Goal: Task Accomplishment & Management: Manage account settings

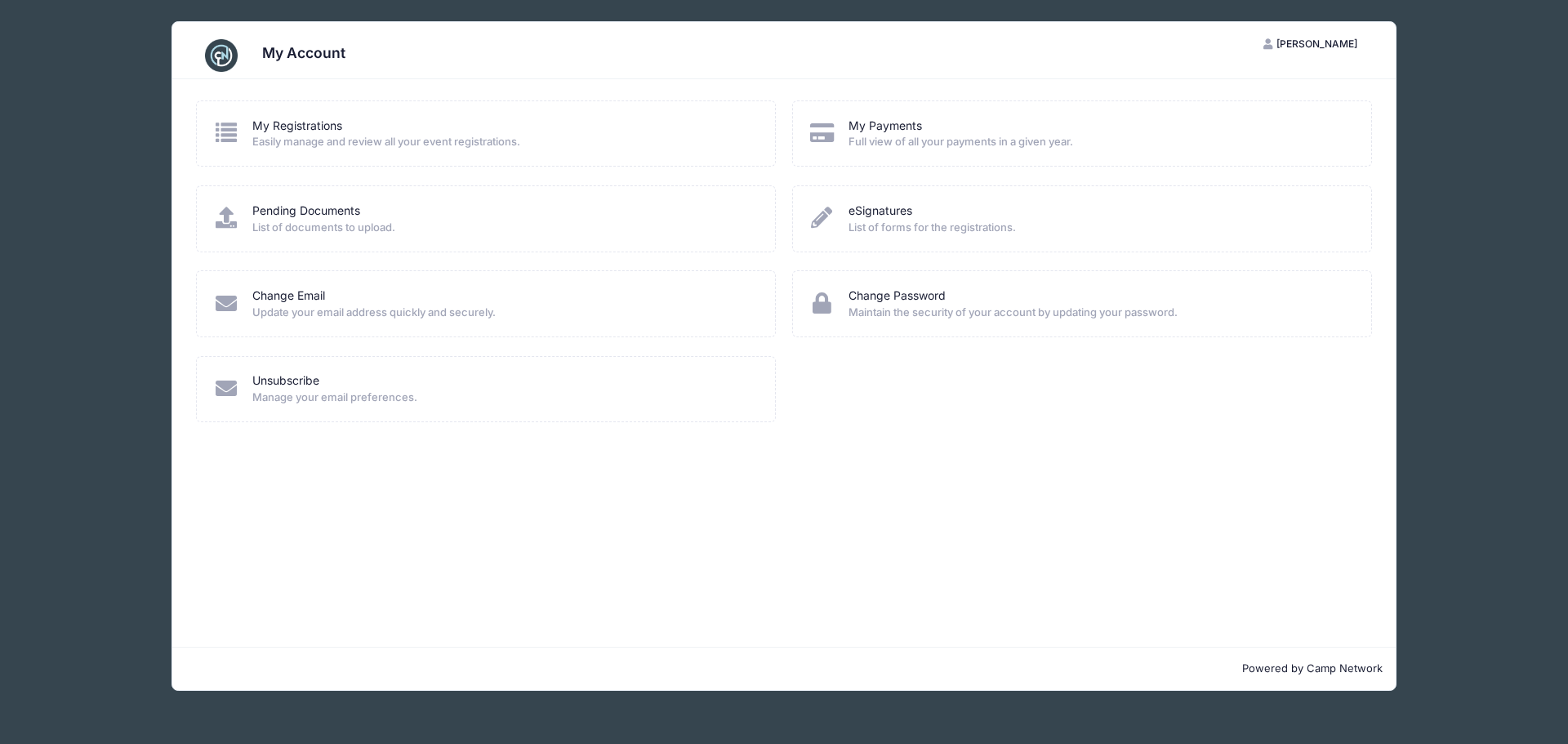
click at [240, 136] on div "My Registrations Easily manage and review all your event registrations." at bounding box center [487, 135] width 547 height 33
click at [298, 135] on span "Easily manage and review all your event registrations." at bounding box center [503, 142] width 502 height 16
click at [293, 124] on link "My Registrations" at bounding box center [298, 127] width 90 height 17
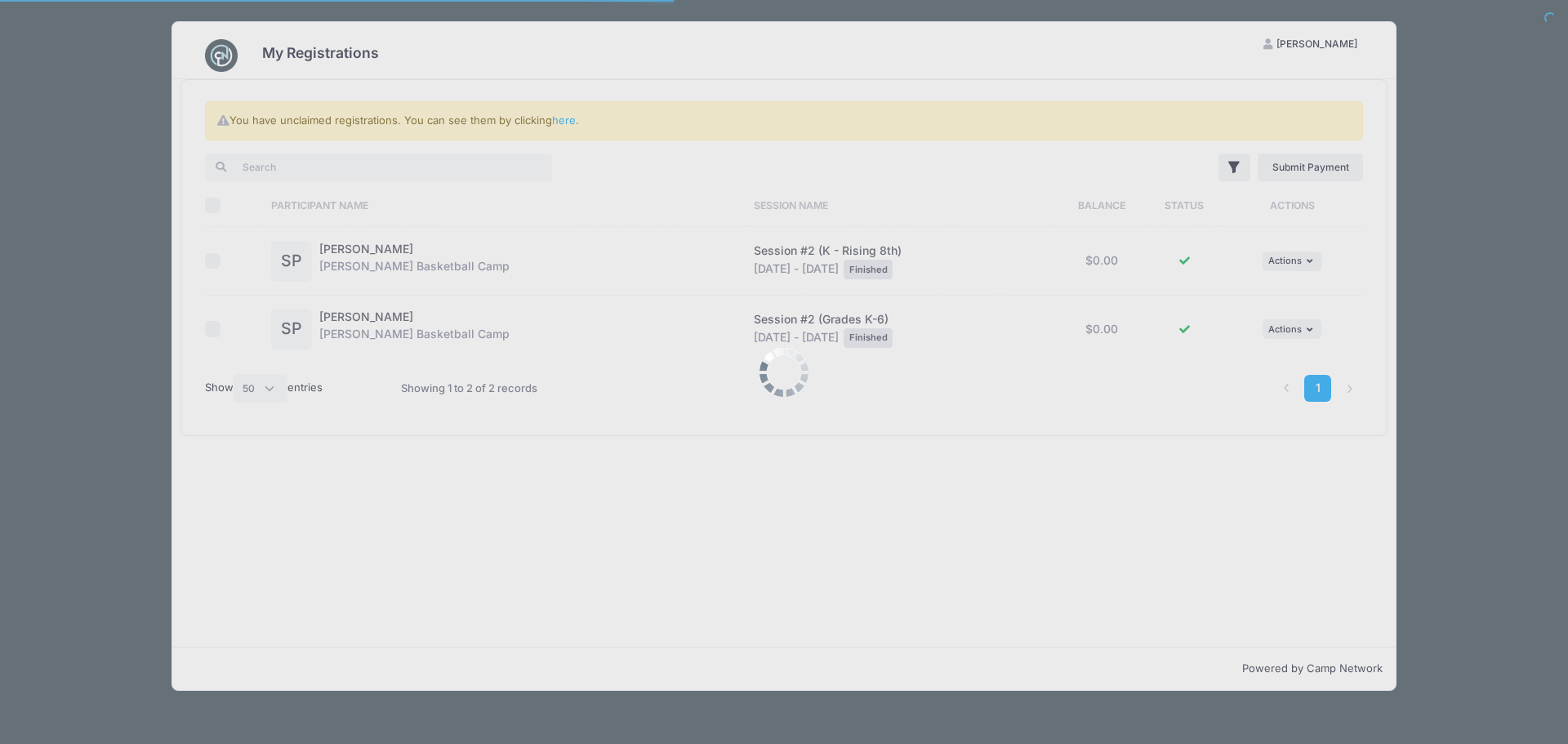
select select "50"
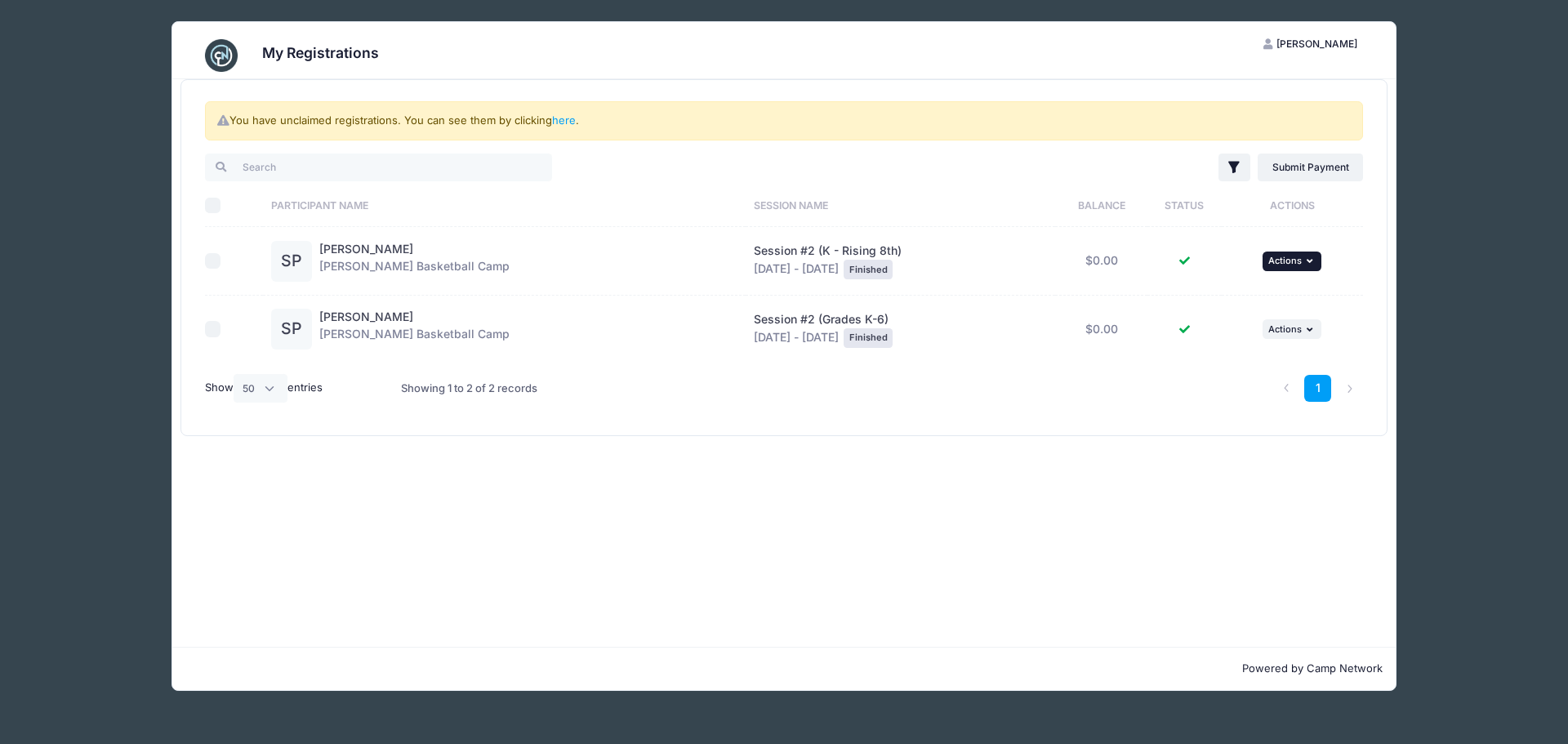
click at [1282, 258] on span "Actions" at bounding box center [1284, 260] width 34 height 11
click at [1248, 295] on link "View Registration" at bounding box center [1237, 298] width 148 height 31
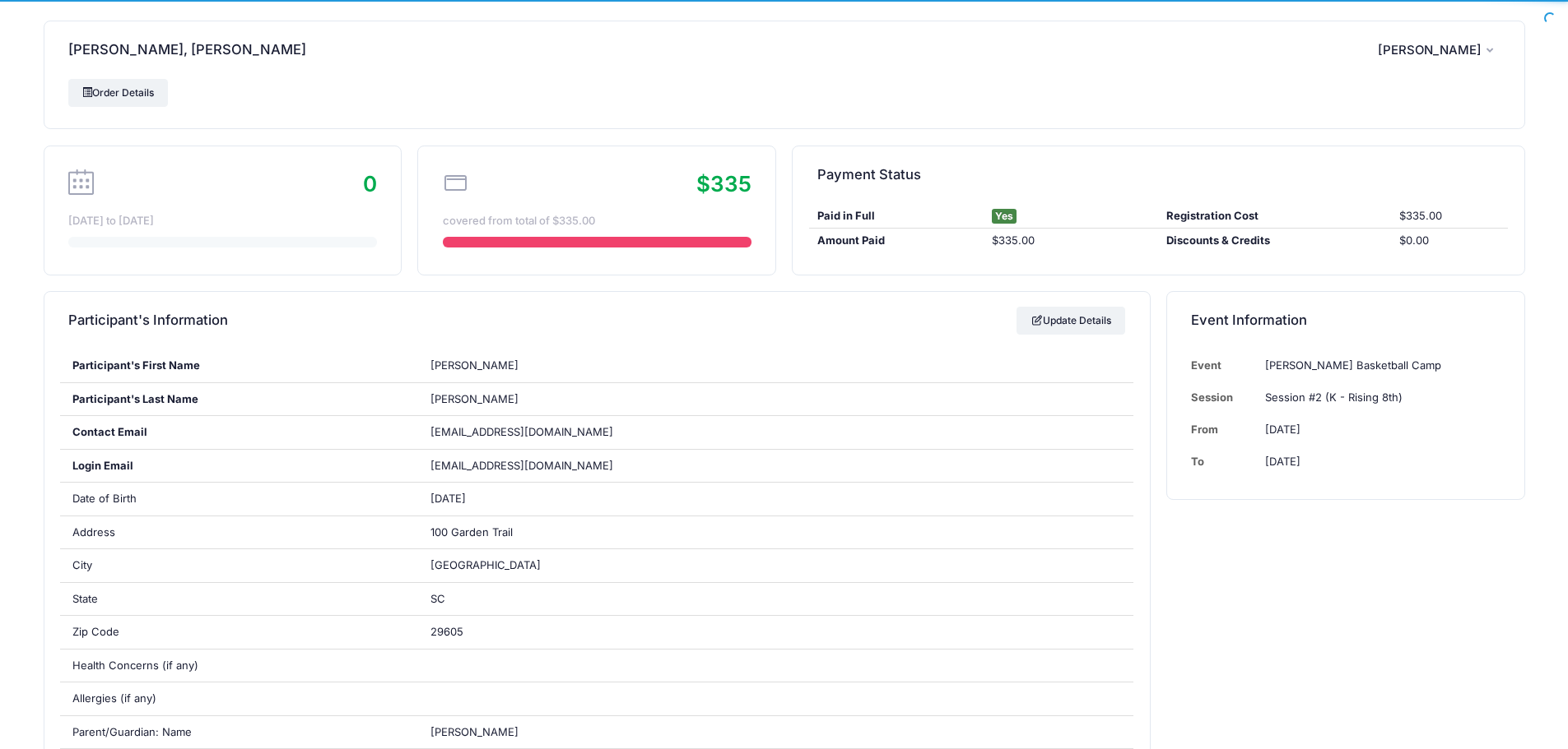
click at [498, 234] on div "$335 covered from total of $335.00" at bounding box center [596, 211] width 356 height 128
click at [636, 253] on div "$335 covered from total of $335.00" at bounding box center [596, 211] width 356 height 128
click at [1481, 45] on span "[PERSON_NAME]" at bounding box center [1429, 50] width 104 height 15
click at [1116, 59] on div "Powell, Sawyer RP Robert Powell My Account Logout" at bounding box center [784, 50] width 1480 height 58
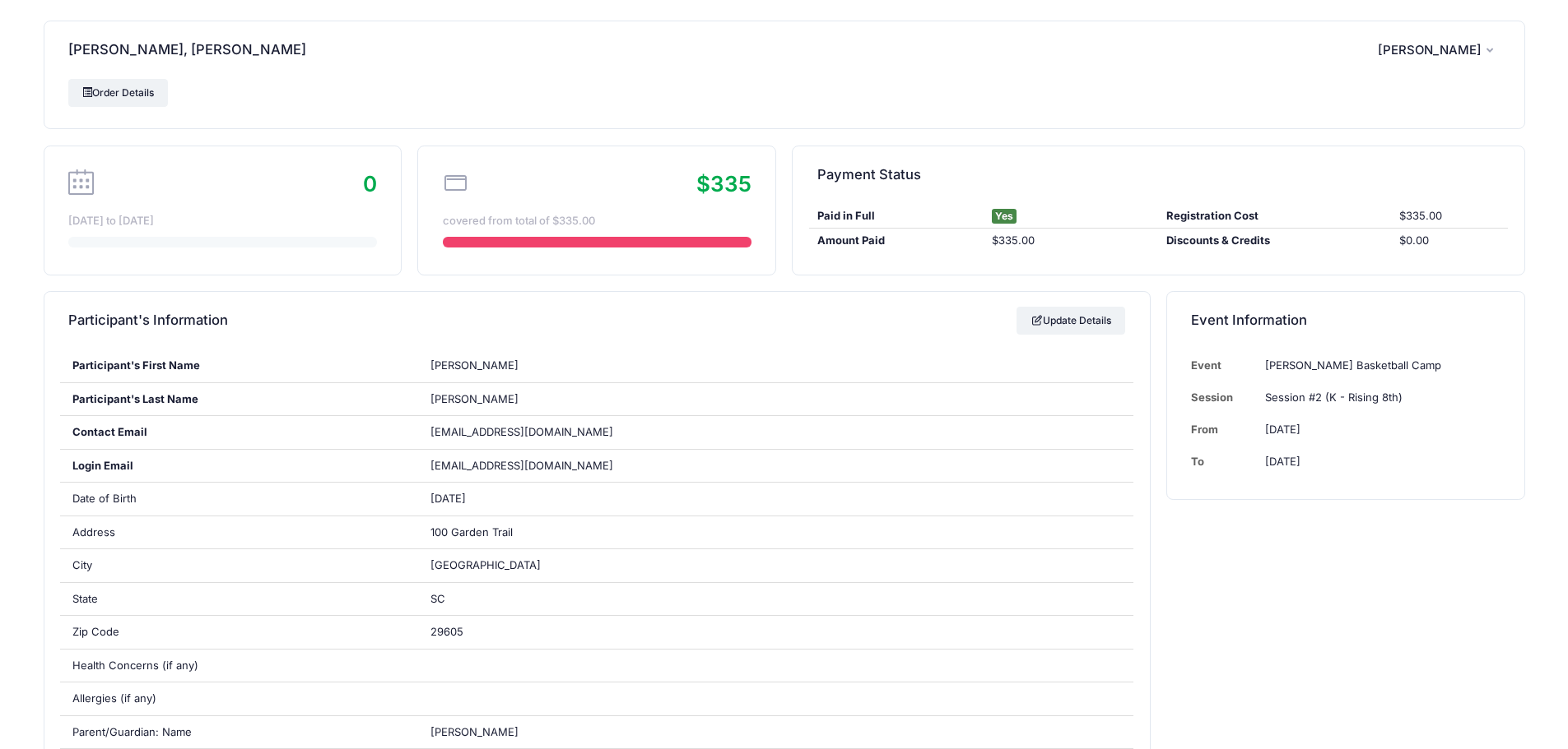
click at [1477, 49] on span "[PERSON_NAME]" at bounding box center [1429, 50] width 104 height 15
click at [1449, 40] on button "RP [PERSON_NAME]" at bounding box center [1439, 50] width 122 height 38
click at [1425, 458] on td "[DATE]" at bounding box center [1378, 461] width 243 height 32
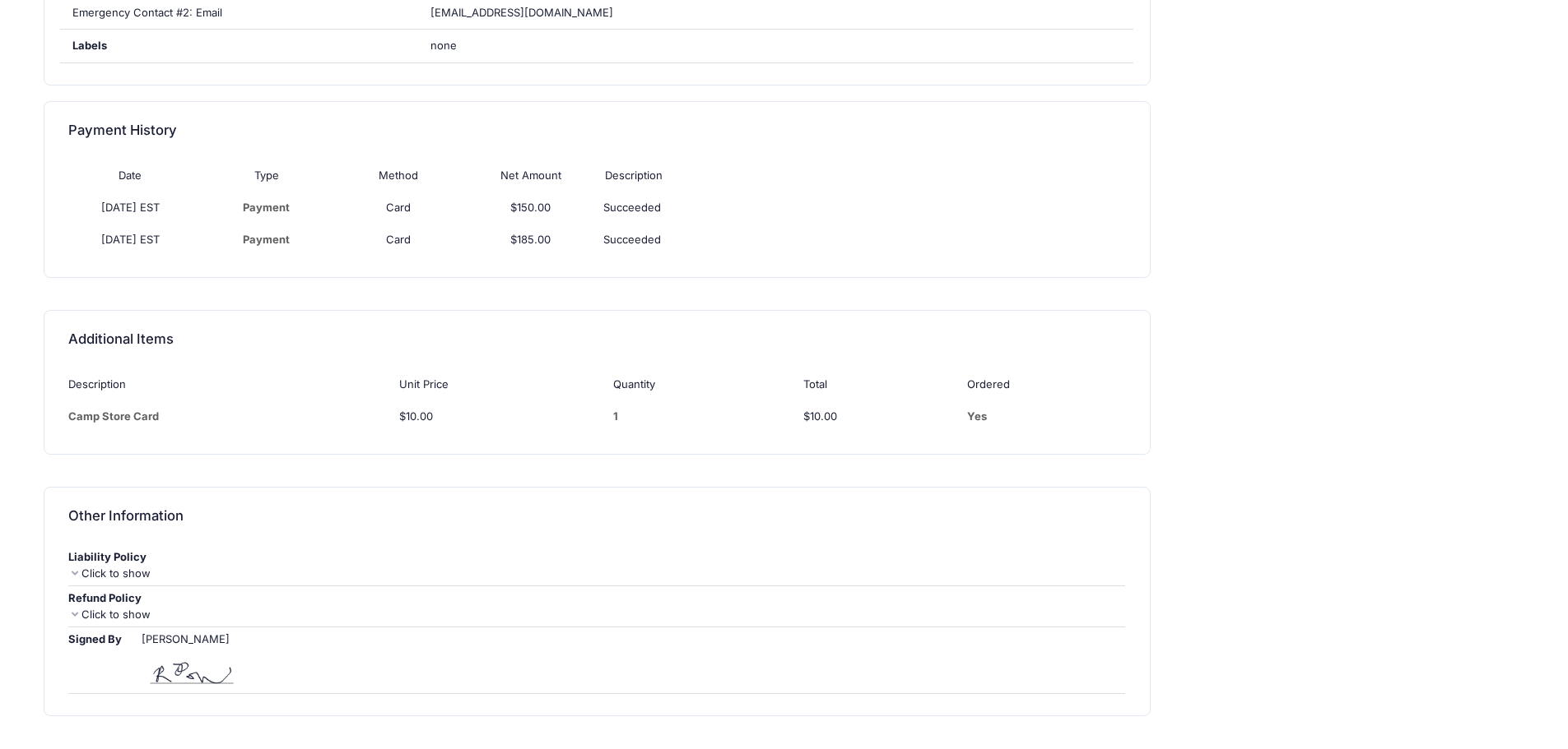
scroll to position [987, 0]
click at [77, 421] on td "Camp Store Card" at bounding box center [229, 415] width 323 height 32
drag, startPoint x: 92, startPoint y: 420, endPoint x: 200, endPoint y: 387, distance: 112.9
click at [198, 385] on table "Description Unit Price Quantity Total Ordered Camp Store Card $10.00 1 $10.00 Y…" at bounding box center [596, 399] width 1057 height 64
click at [209, 413] on td "Camp Store Card" at bounding box center [229, 415] width 323 height 32
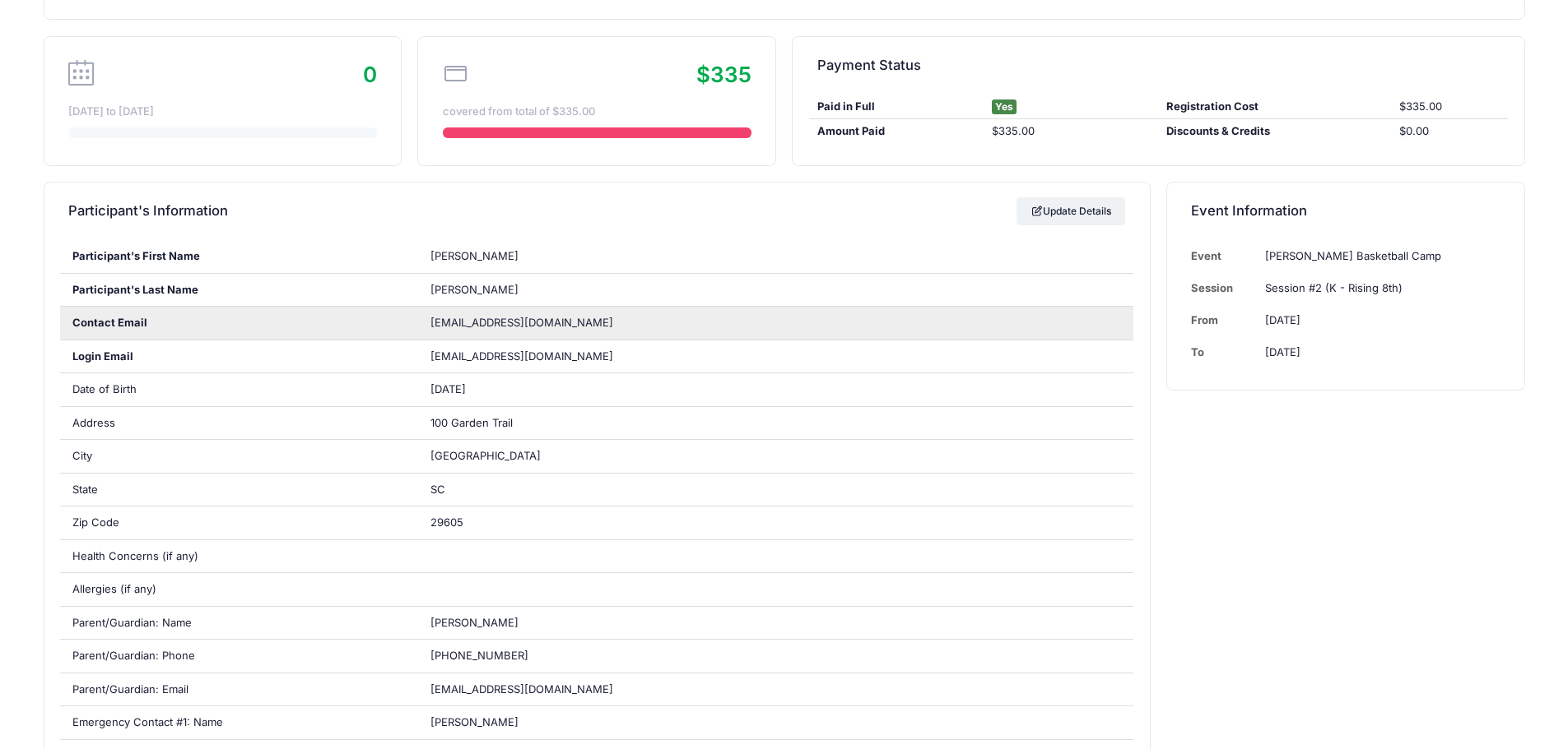
scroll to position [0, 0]
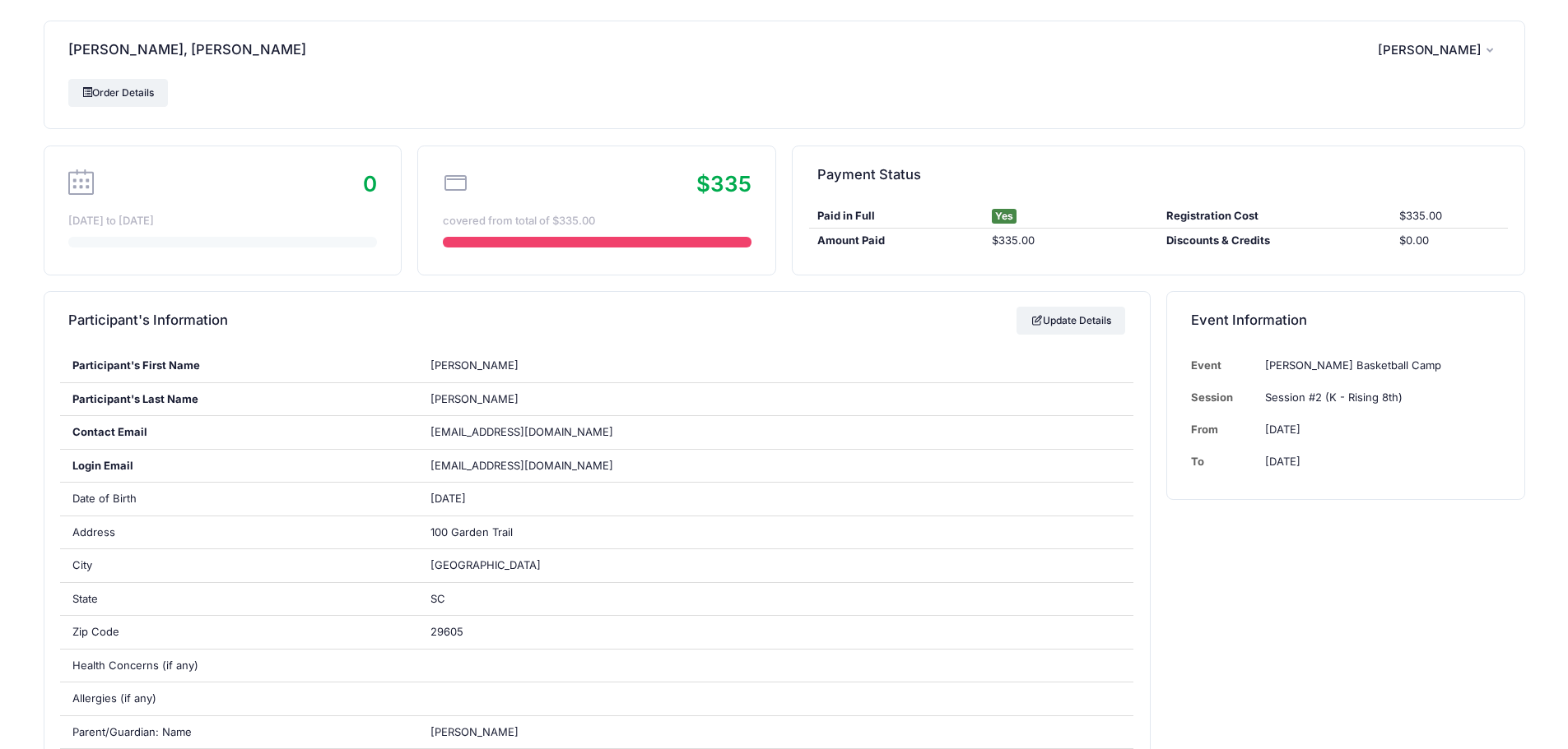
click at [1477, 44] on span "[PERSON_NAME]" at bounding box center [1429, 50] width 104 height 15
click at [1378, 135] on link "Logout" at bounding box center [1397, 138] width 190 height 31
